Goal: Task Accomplishment & Management: Manage account settings

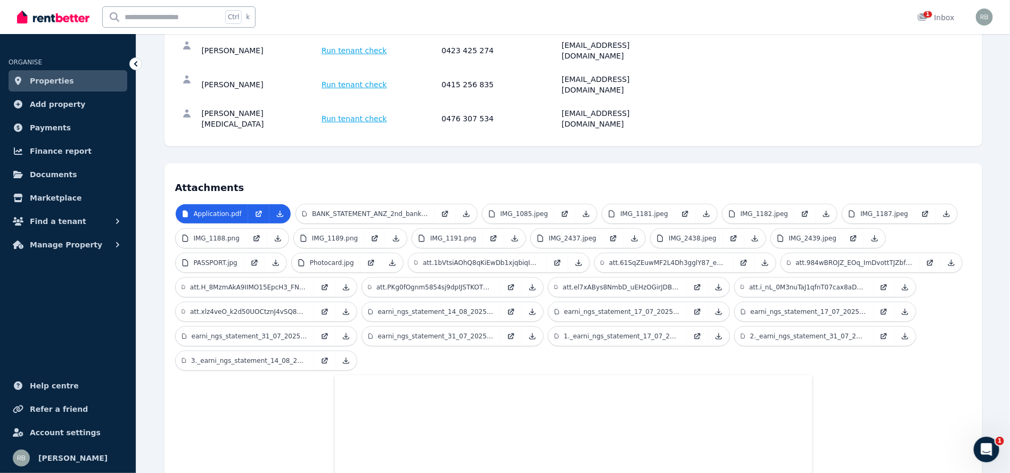
scroll to position [107, 0]
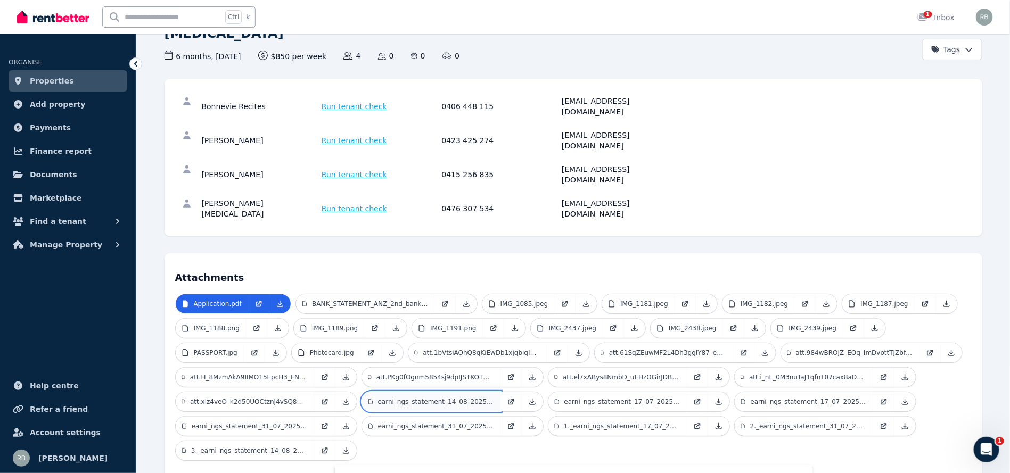
click at [412, 398] on p "earni_ngs_statement_14_08_2025_7293342.pdf" at bounding box center [436, 402] width 116 height 9
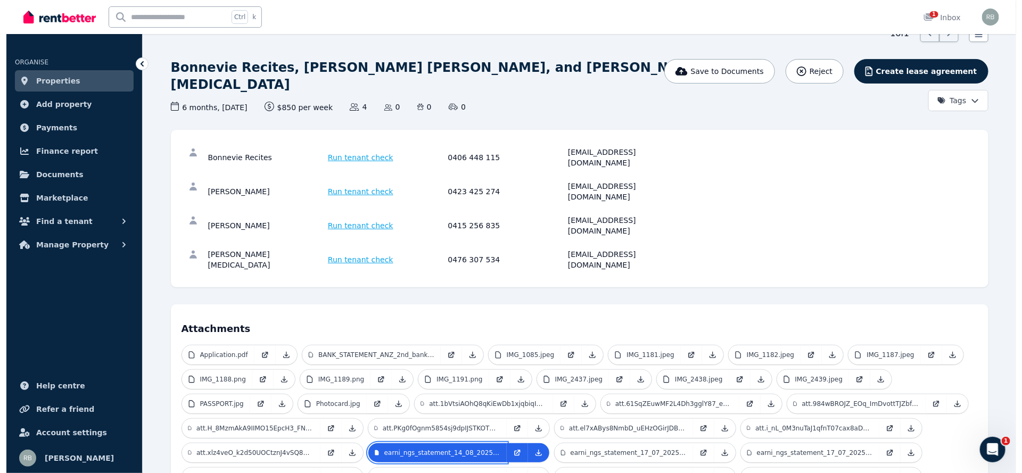
scroll to position [0, 0]
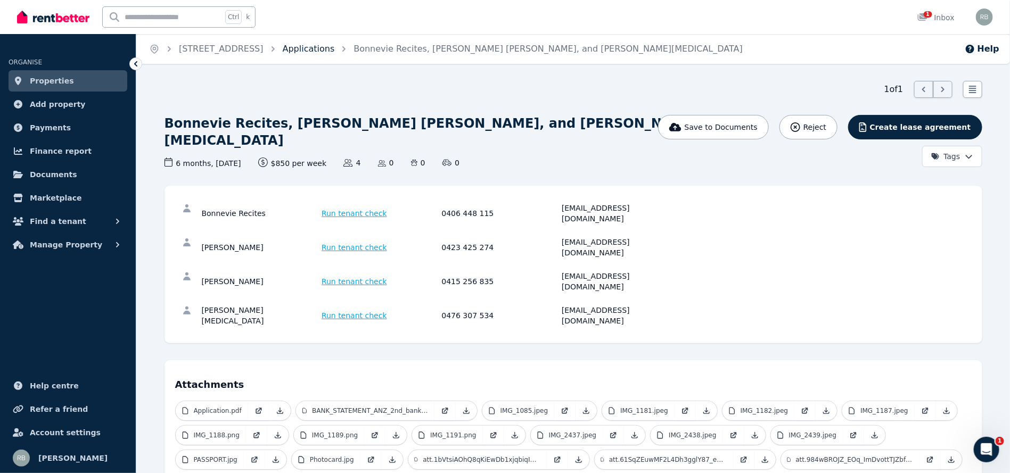
click at [332, 46] on link "Applications" at bounding box center [309, 49] width 52 height 10
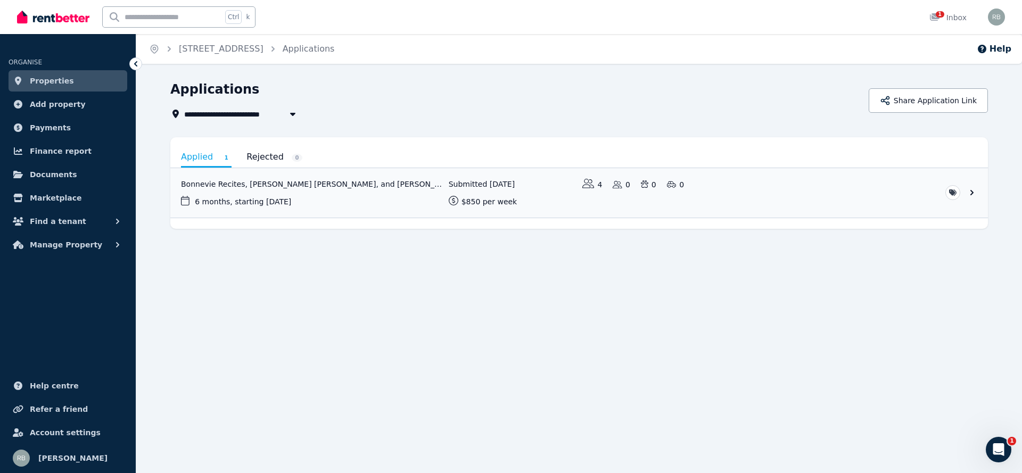
click at [137, 66] on icon at bounding box center [135, 63] width 3 height 5
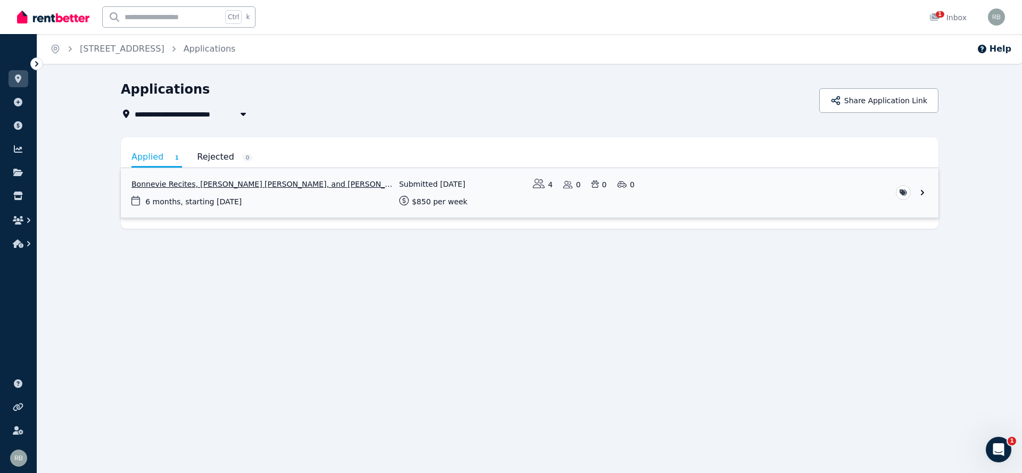
click at [178, 184] on link "View application: Bonnevie Recites, Jylnor Lopez, Justin Glenn Manalansan, and …" at bounding box center [530, 193] width 818 height 50
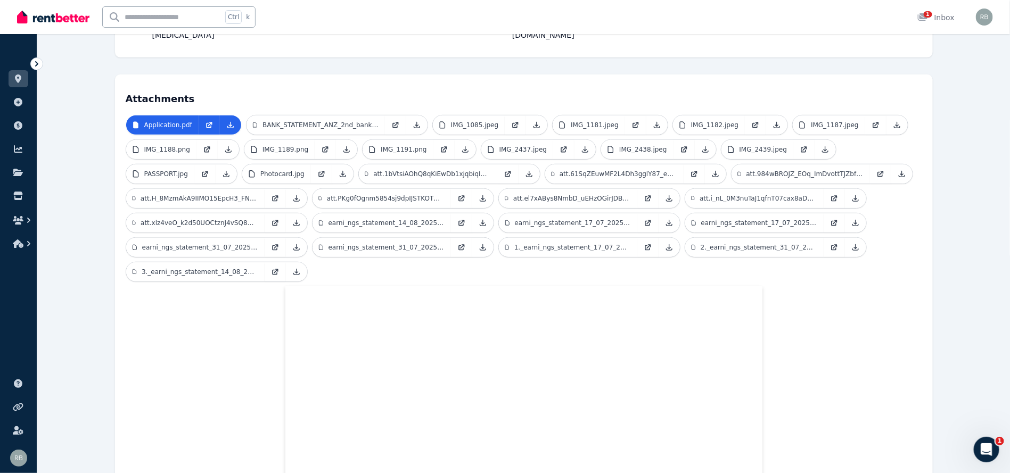
scroll to position [446, 0]
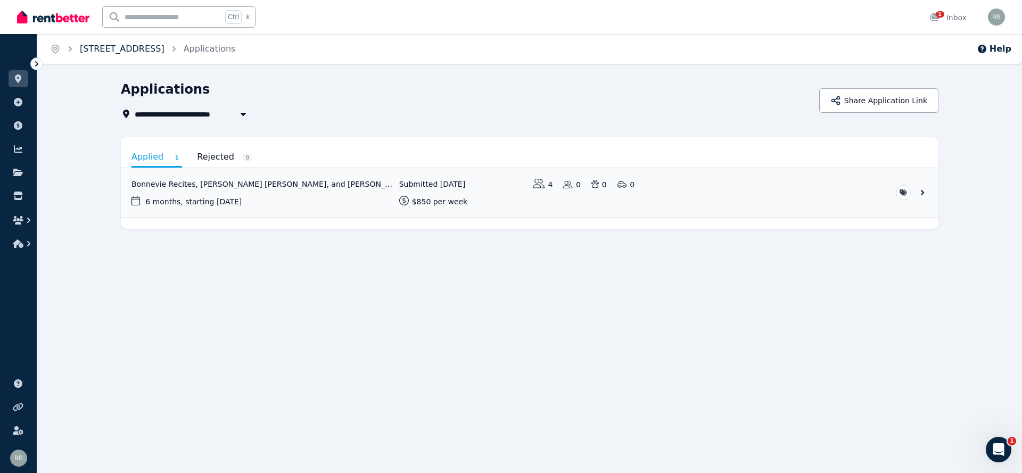
click at [102, 50] on link "[STREET_ADDRESS]" at bounding box center [122, 49] width 85 height 10
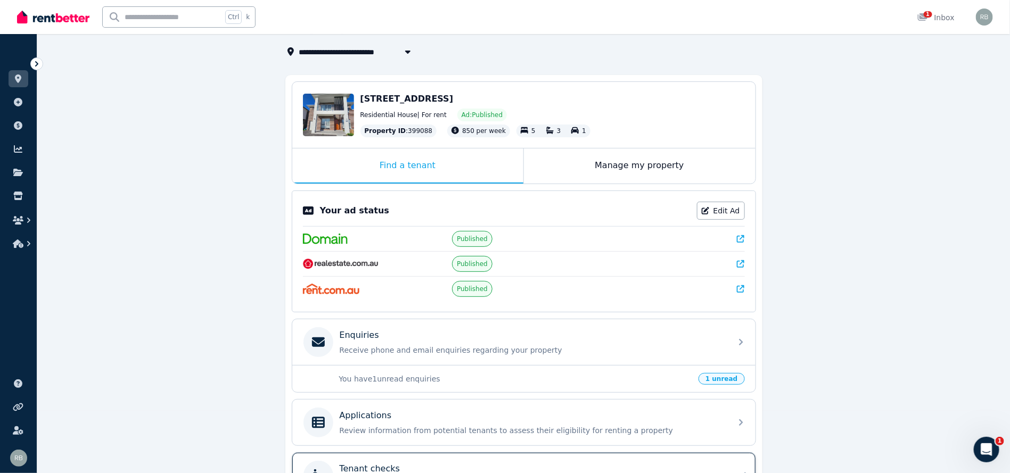
scroll to position [160, 0]
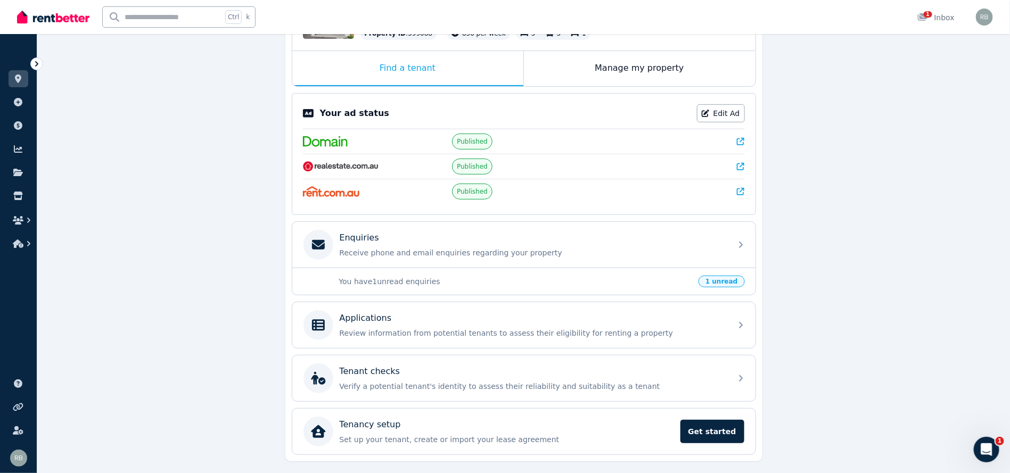
click at [457, 276] on p "You have 1 unread enquiries" at bounding box center [516, 281] width 354 height 11
click at [477, 232] on div "Enquiries" at bounding box center [532, 238] width 385 height 13
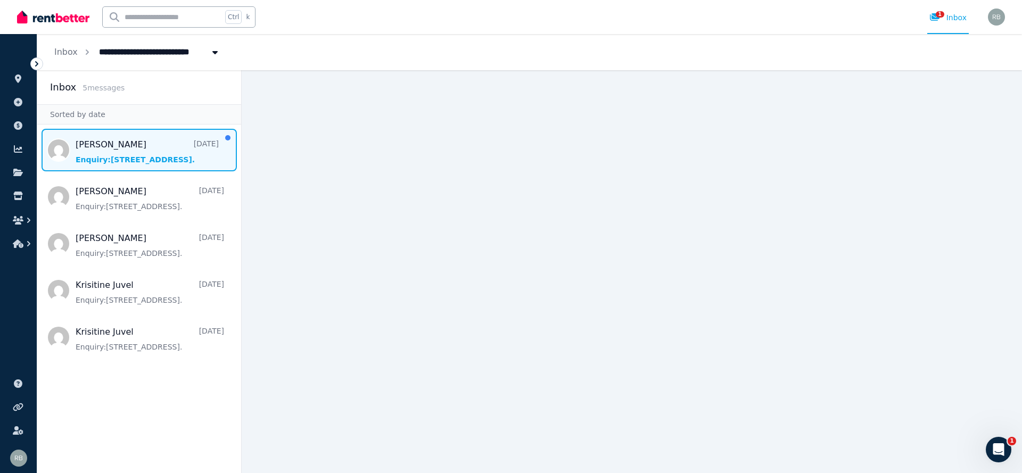
click at [139, 149] on span "Message list" at bounding box center [139, 150] width 204 height 43
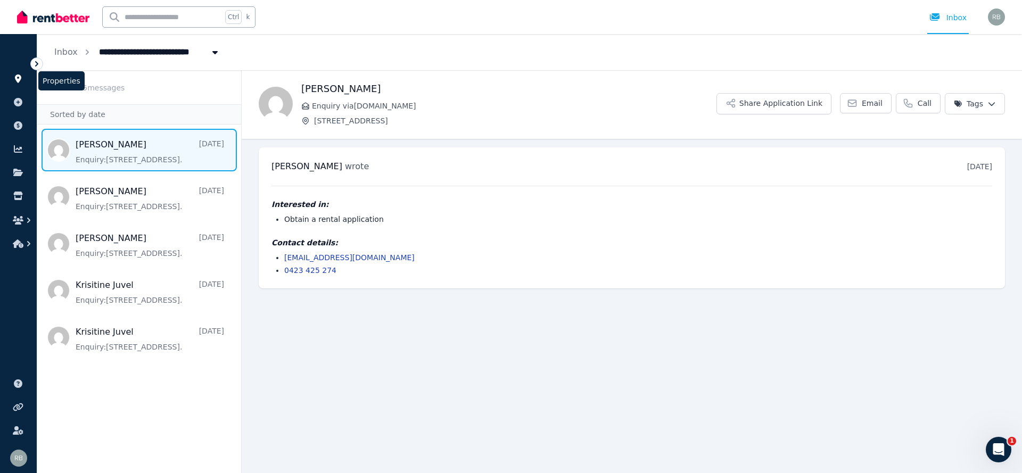
click at [18, 73] on link at bounding box center [19, 78] width 20 height 17
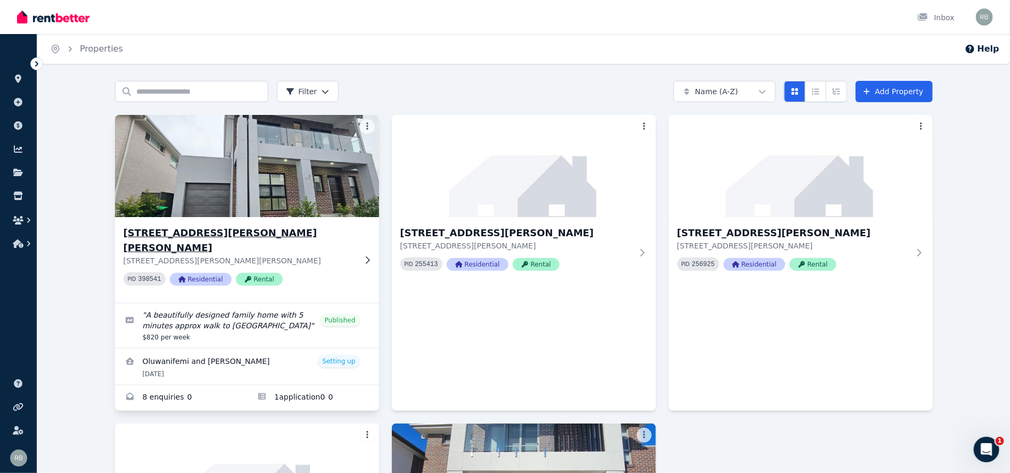
click at [217, 149] on img at bounding box center [246, 166] width 277 height 108
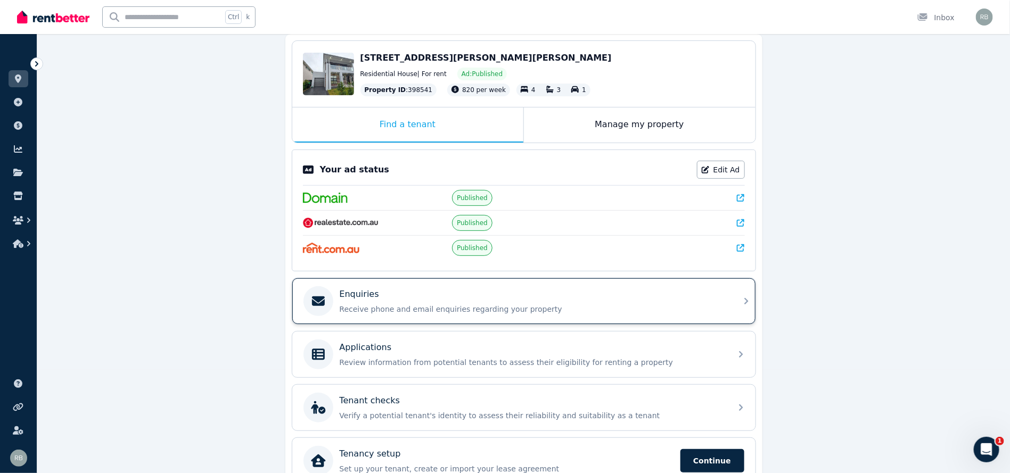
scroll to position [157, 0]
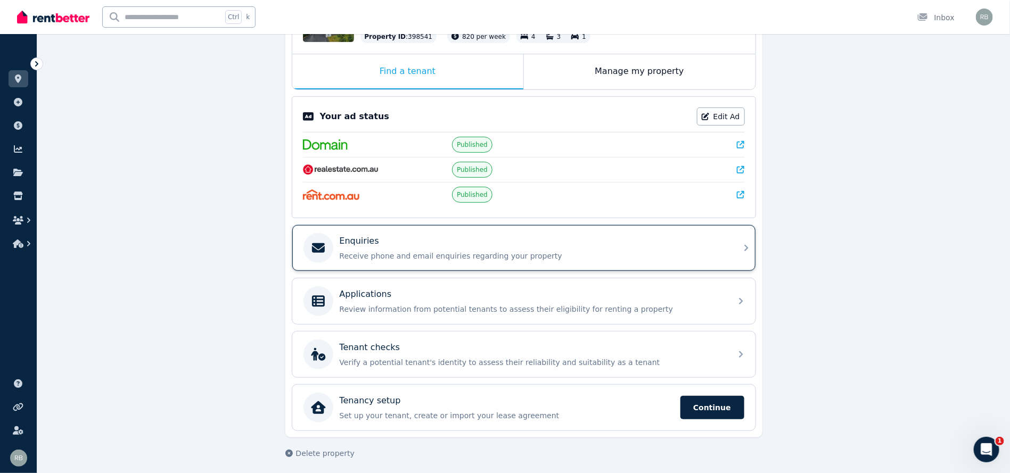
click at [455, 244] on div "Enquiries" at bounding box center [532, 241] width 385 height 13
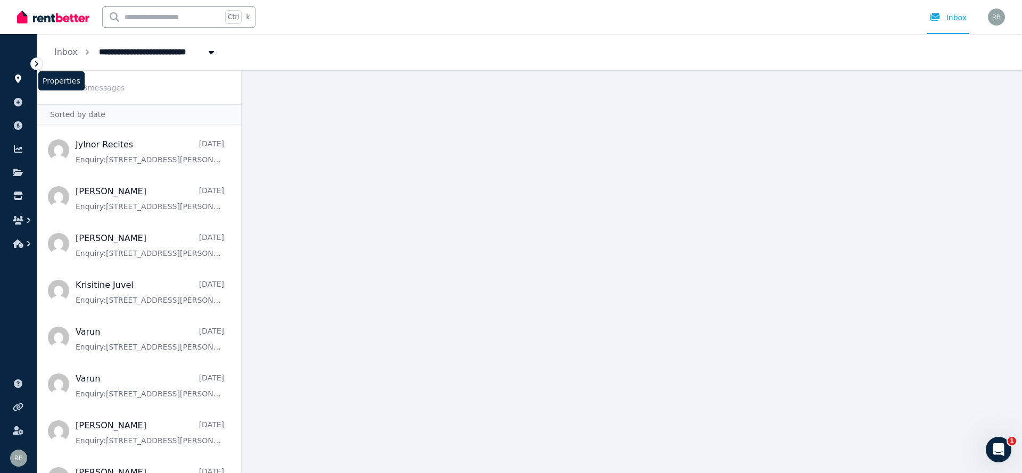
click at [24, 81] on link at bounding box center [19, 78] width 20 height 17
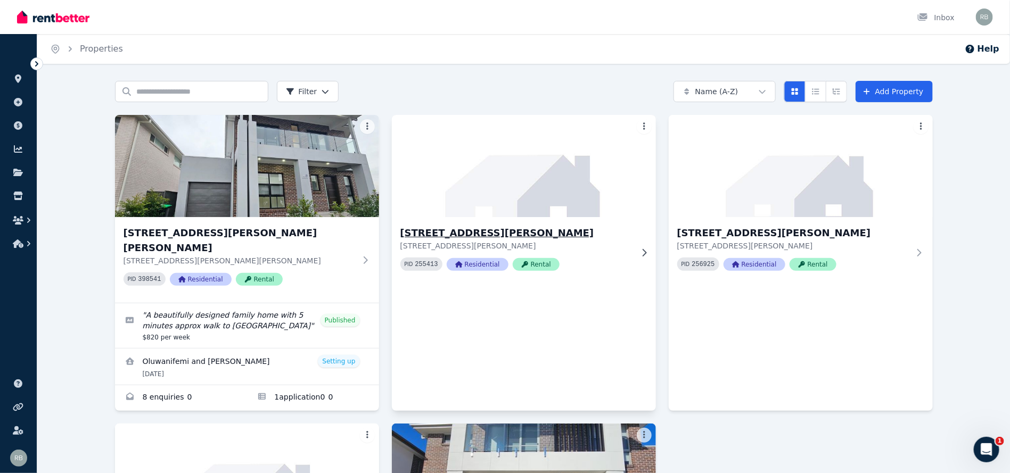
scroll to position [160, 0]
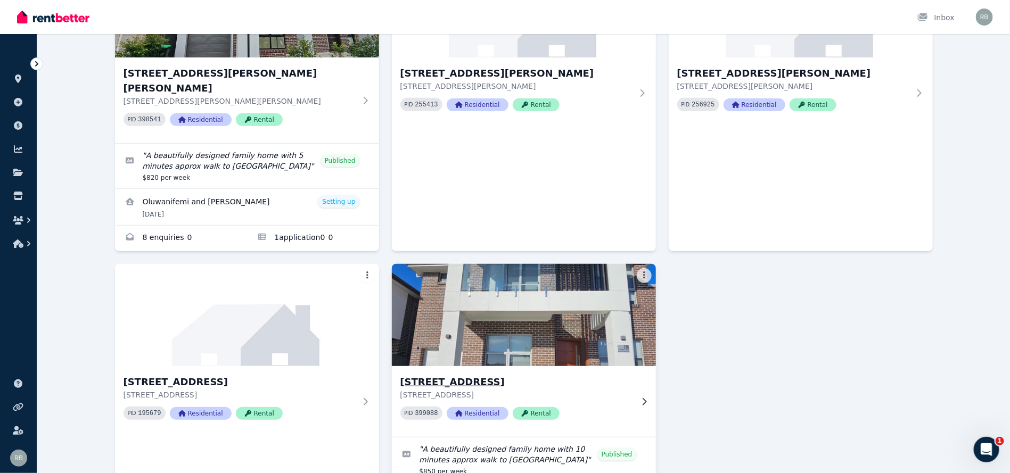
click at [483, 295] on img at bounding box center [523, 315] width 277 height 108
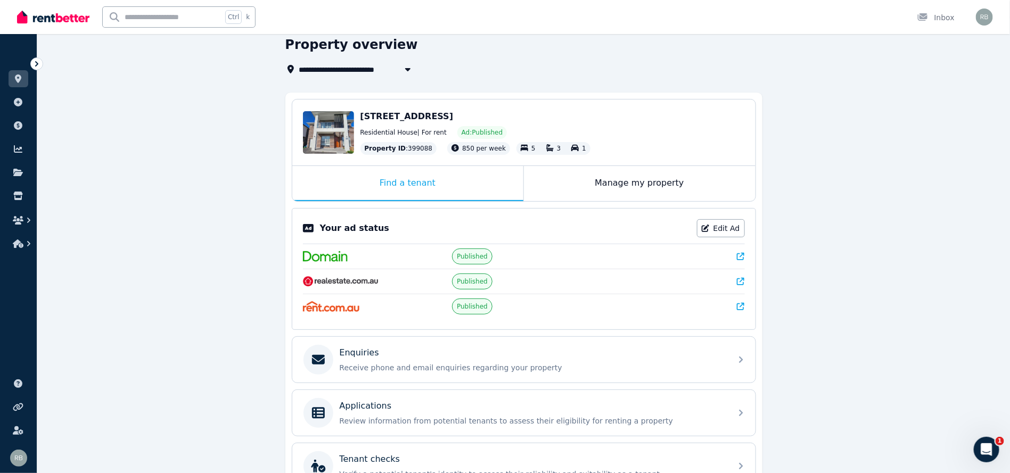
scroll to position [80, 0]
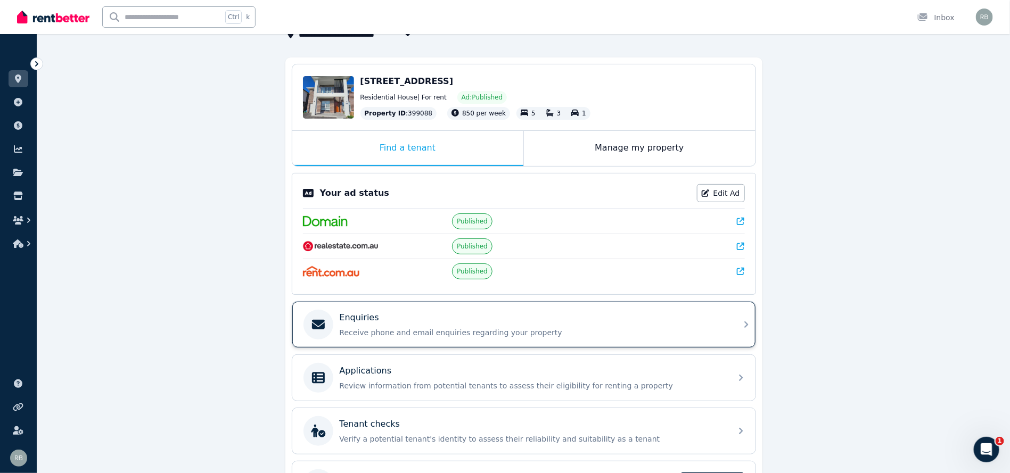
click at [387, 313] on div "Enquiries" at bounding box center [532, 317] width 385 height 13
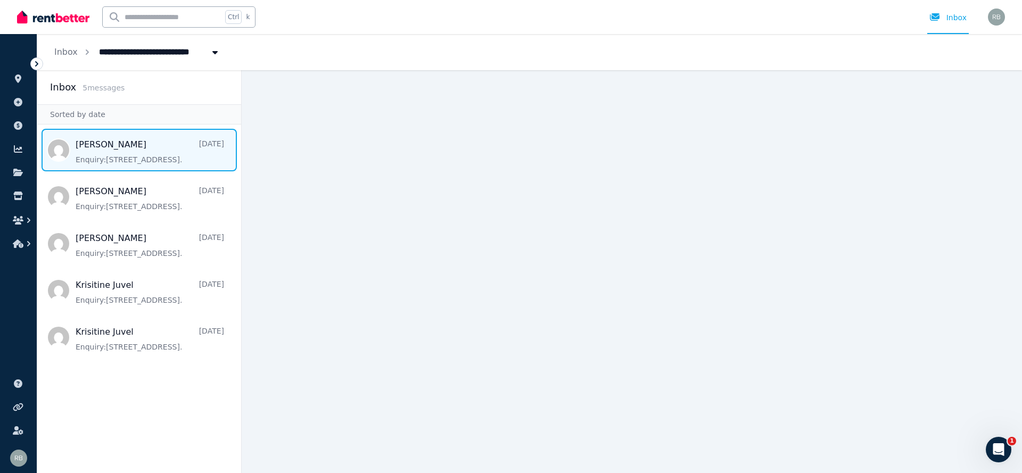
click at [118, 166] on span "Message list" at bounding box center [139, 150] width 204 height 43
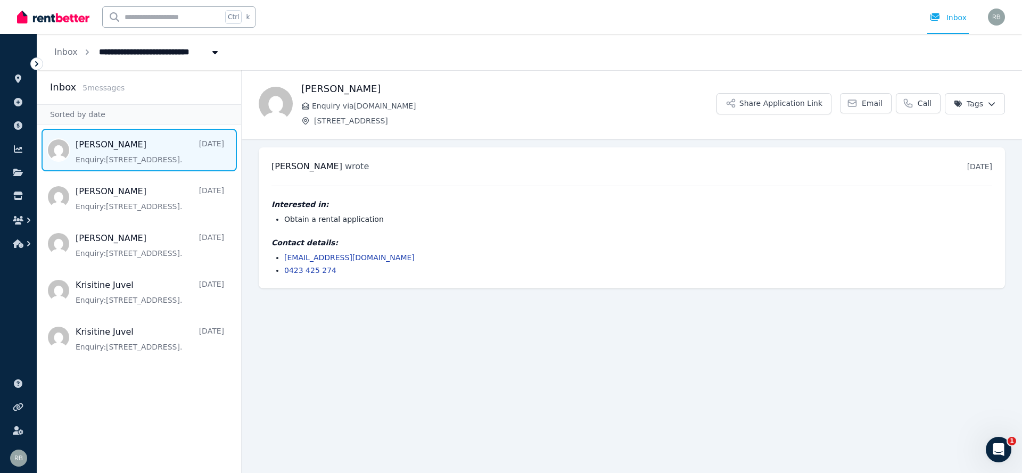
click at [578, 327] on main "Back Jylnor Lopez Enquiry via RealEstate.com.au 136 Parkway Dr, Marsden Park Sh…" at bounding box center [632, 271] width 781 height 403
click at [12, 76] on link at bounding box center [19, 78] width 20 height 17
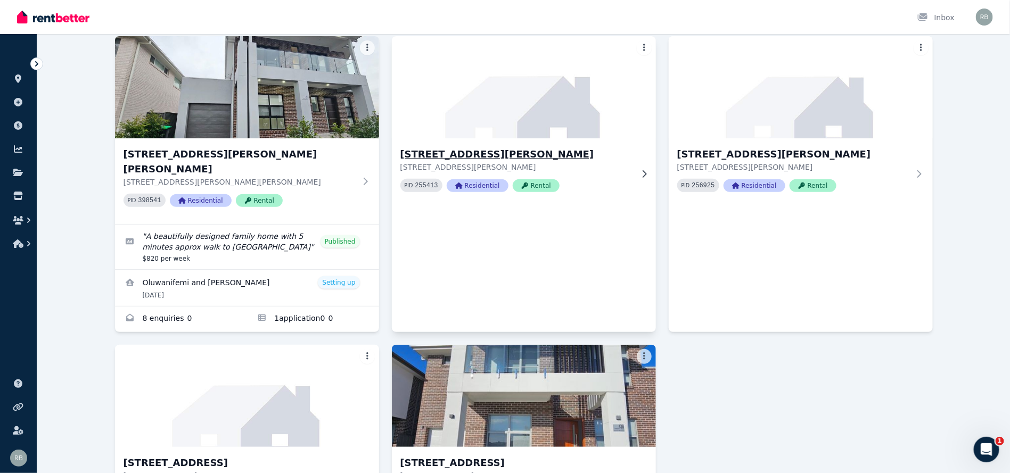
scroll to position [160, 0]
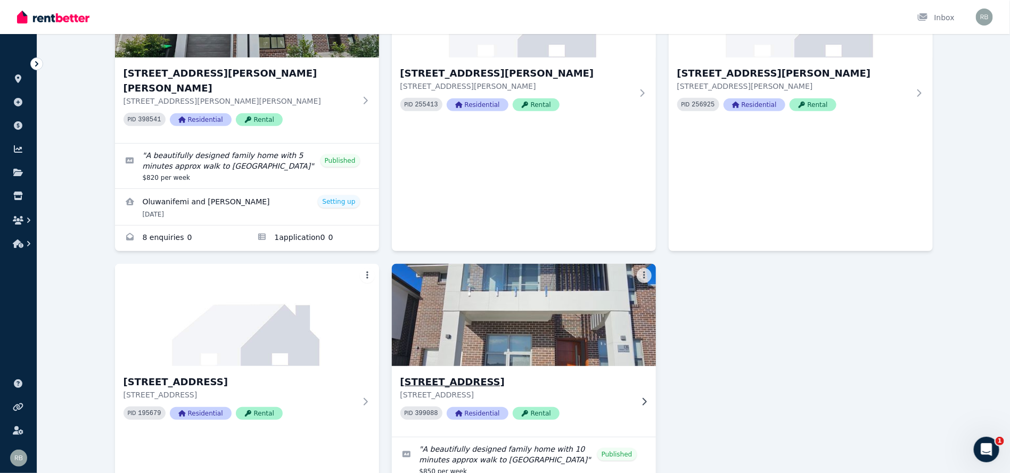
click at [499, 291] on img at bounding box center [523, 315] width 277 height 108
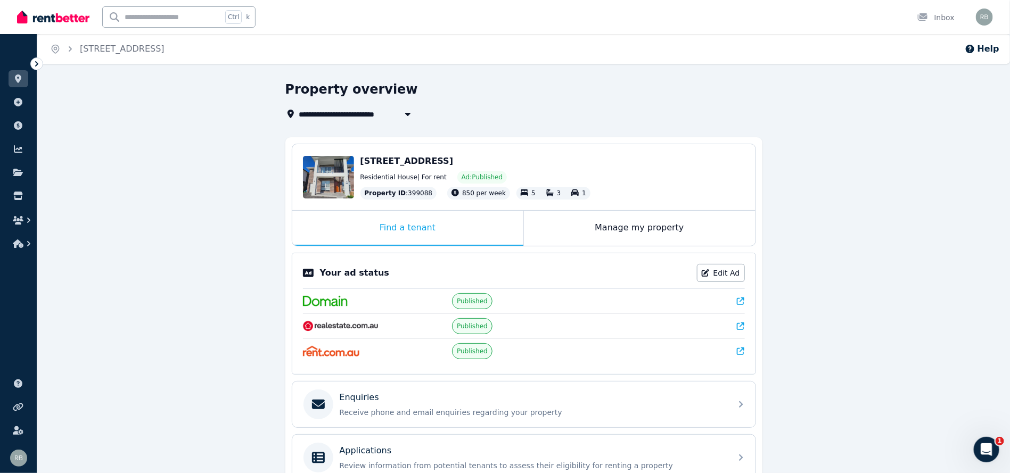
scroll to position [157, 0]
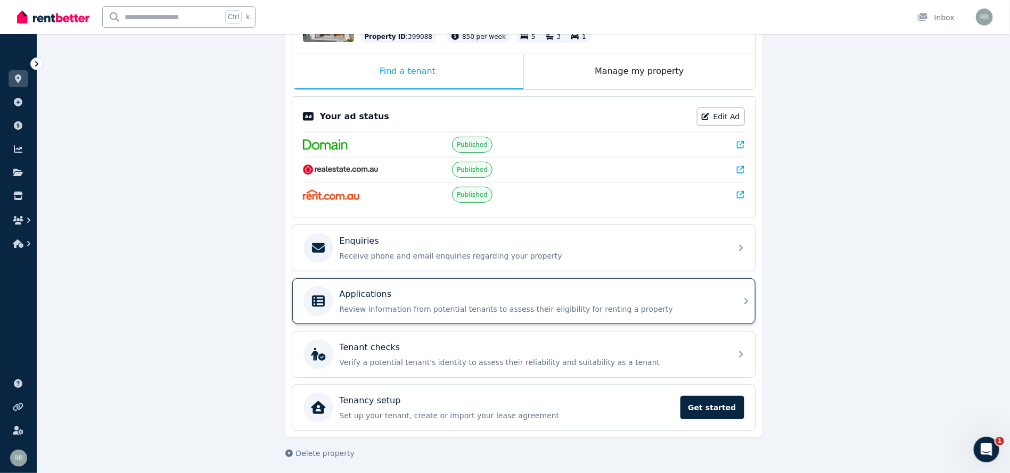
click at [475, 293] on div "Applications" at bounding box center [532, 294] width 385 height 13
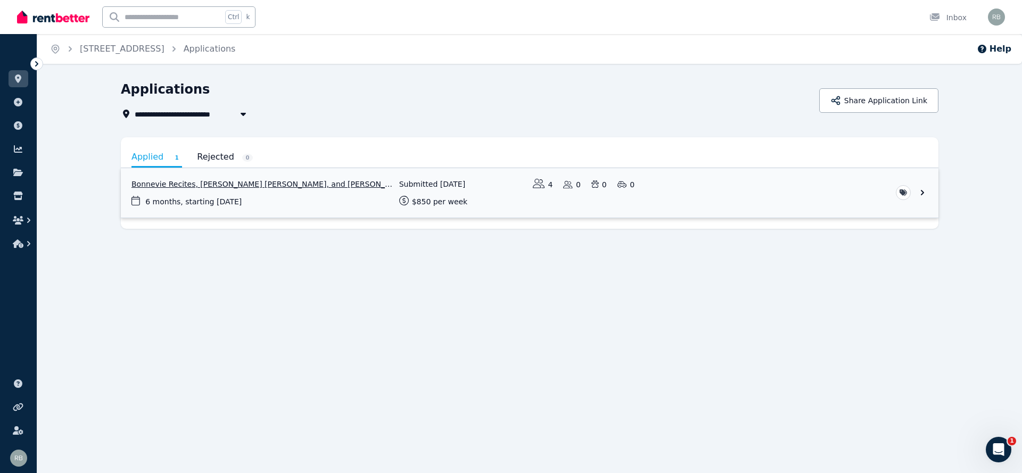
click at [519, 206] on link "View application: Bonnevie Recites, Jylnor Lopez, Justin Glenn Manalansan, and …" at bounding box center [530, 193] width 818 height 50
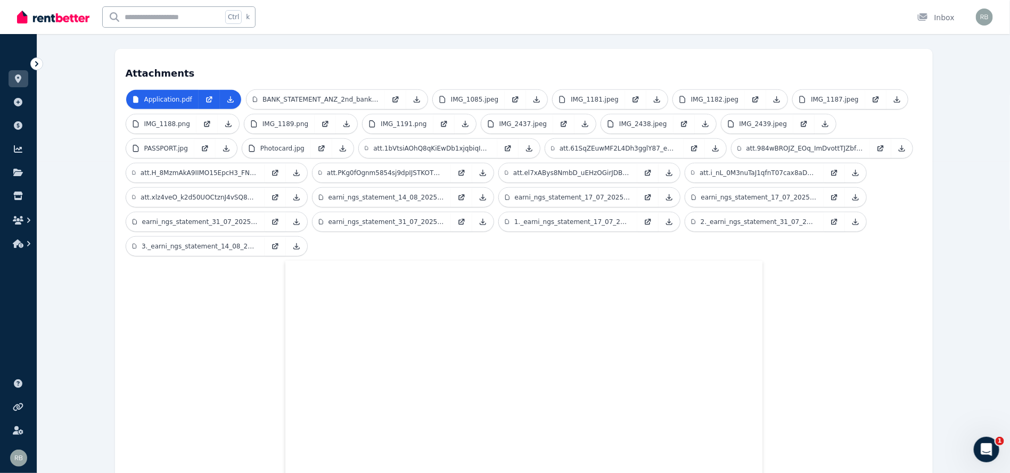
scroll to position [286, 0]
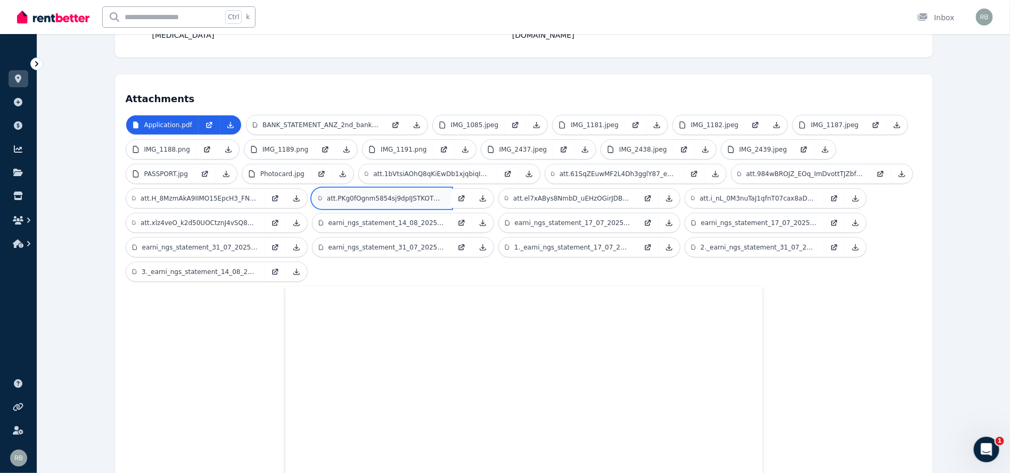
click at [342, 194] on p "att.PKg0fOgnm5854sj9dpIJSTKOTUASnG8K3u1NLX6T0Qk.jpeg" at bounding box center [386, 198] width 118 height 9
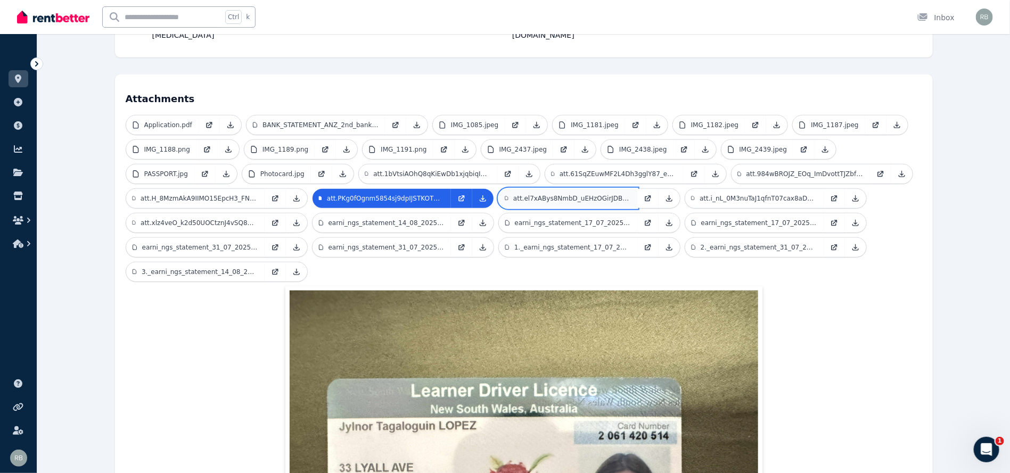
click at [577, 189] on link "att.el7xABys8NmbD_uEHzOGirJDBaIM2y0ZBkMFlvMJ6pE.jpeg" at bounding box center [568, 198] width 138 height 19
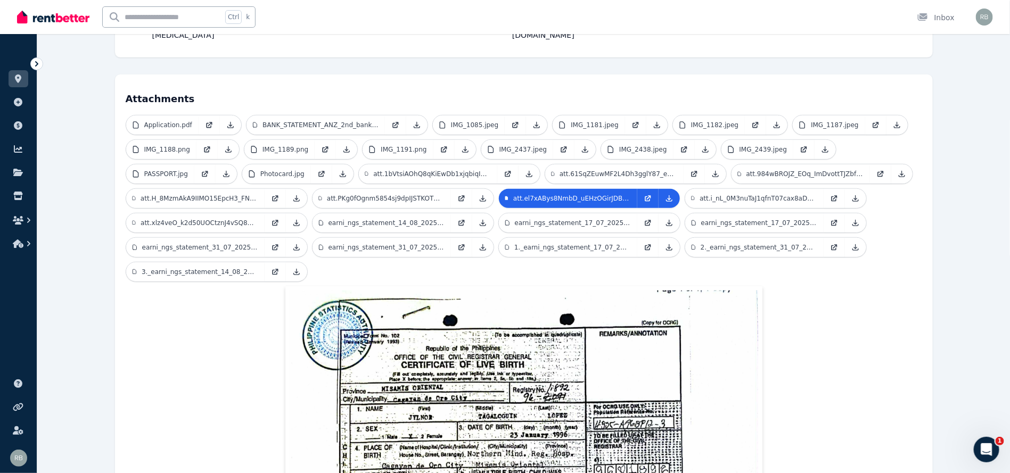
click at [538, 187] on ul "Application.pdf BANK_STATEMENT_ANZ_2nd_bank_account.jpg IMG_1085.jpeg IMG_1181.…" at bounding box center [524, 200] width 797 height 171
click at [549, 219] on p "earni_ngs_statement_17_07_2025_6915038.pdf" at bounding box center [573, 223] width 116 height 9
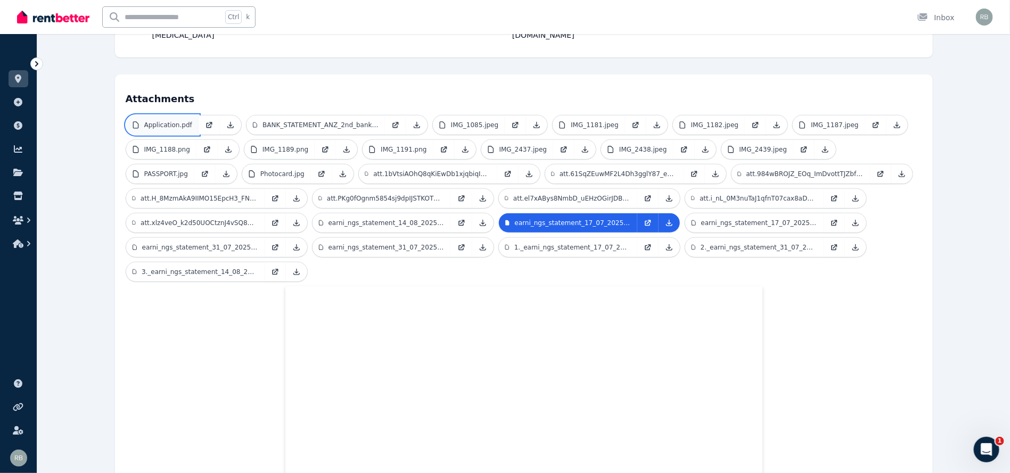
click at [164, 121] on p "Application.pdf" at bounding box center [168, 125] width 48 height 9
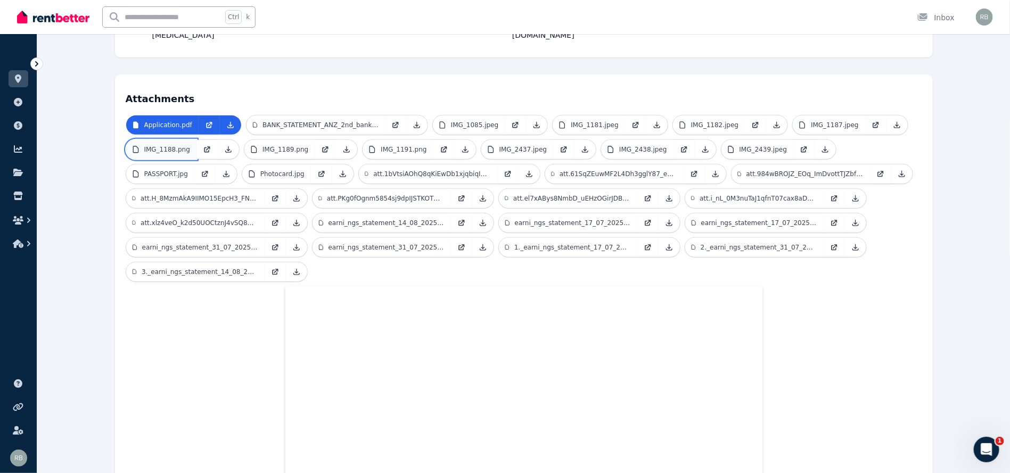
click at [167, 145] on p "IMG_1188.png" at bounding box center [167, 149] width 46 height 9
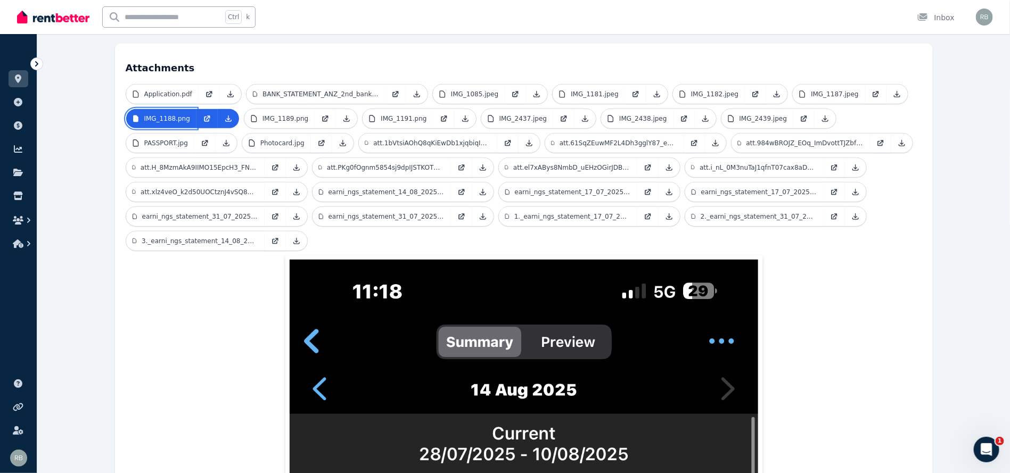
scroll to position [126, 0]
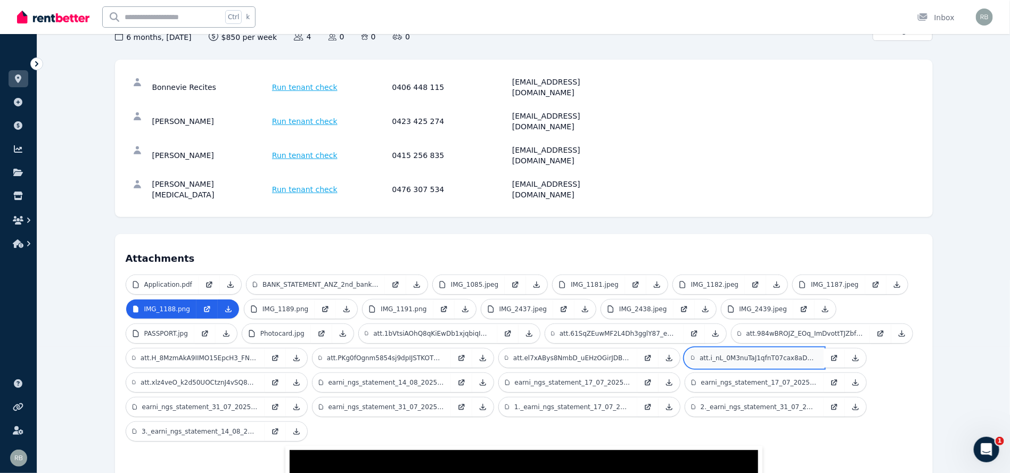
click at [744, 354] on p "att.i_nL_0M3nuTaJ1qfnT07cax8aDgAjAjECPl6NZqGvPzk.jpeg" at bounding box center [758, 358] width 117 height 9
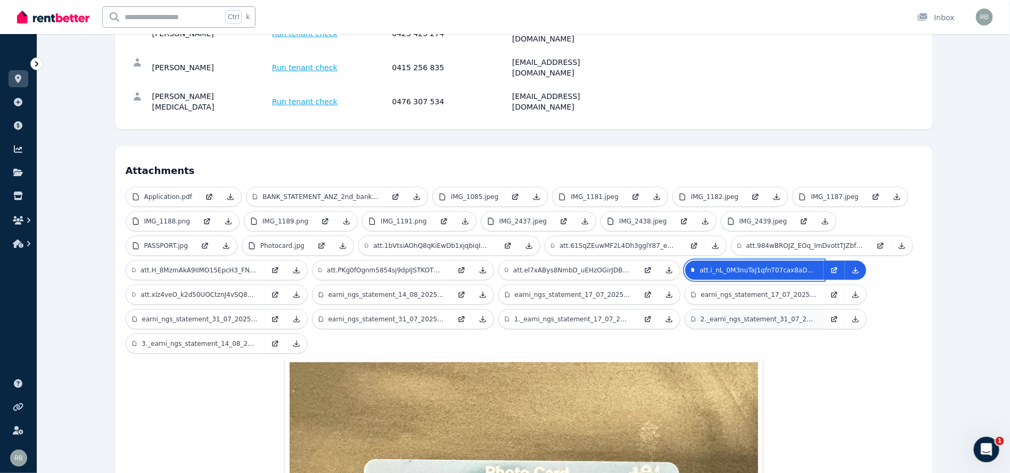
scroll to position [206, 0]
